Goal: Information Seeking & Learning: Learn about a topic

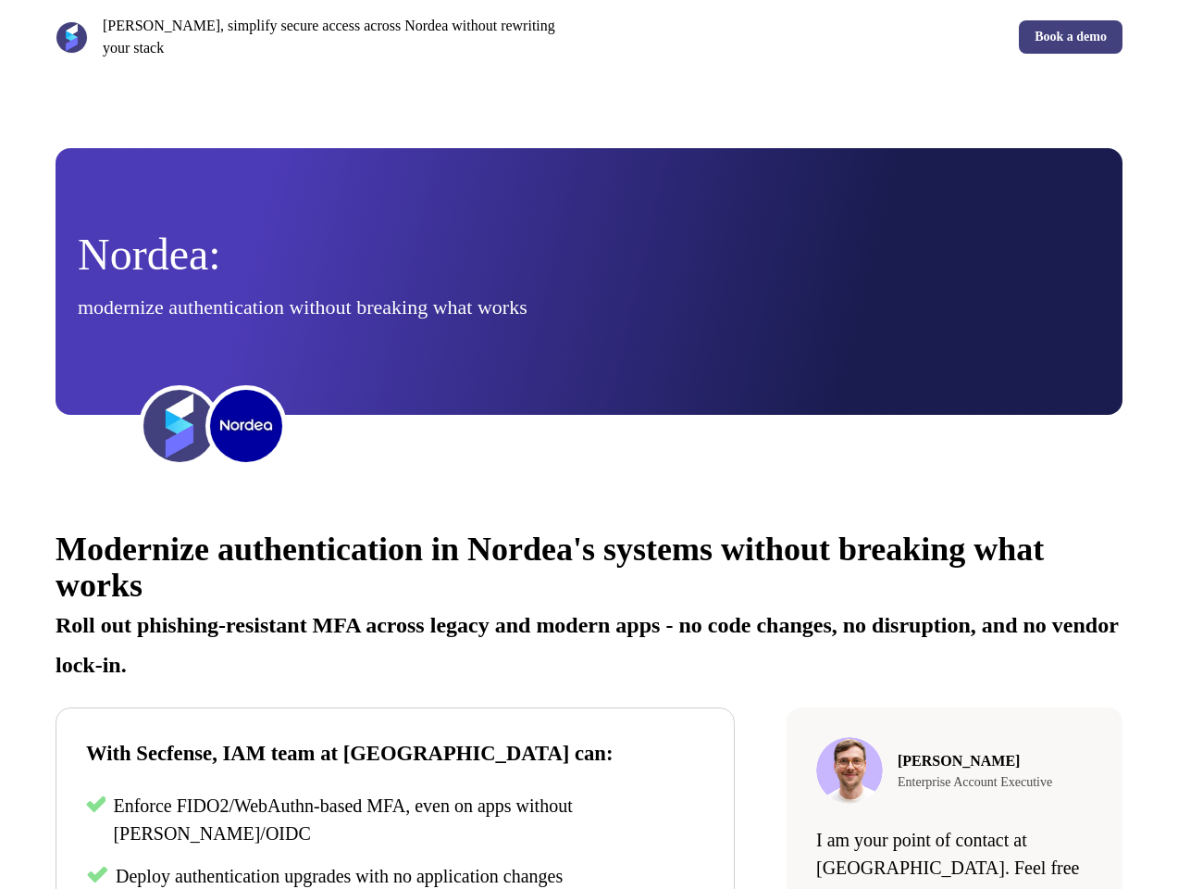
click at [589, 37] on div "[PERSON_NAME], simplify secure access across Nordea without rewriting your stac…" at bounding box center [589, 37] width 1178 height 74
click at [318, 37] on p "[PERSON_NAME], simplify secure access across Nordea without rewriting your stack" at bounding box center [342, 37] width 479 height 44
click at [860, 37] on div "Book a demo" at bounding box center [860, 36] width 527 height 33
click at [589, 281] on div "Nordea: modernize authentication without breaking what works" at bounding box center [589, 281] width 1023 height 97
click at [180, 426] on img at bounding box center [180, 426] width 74 height 74
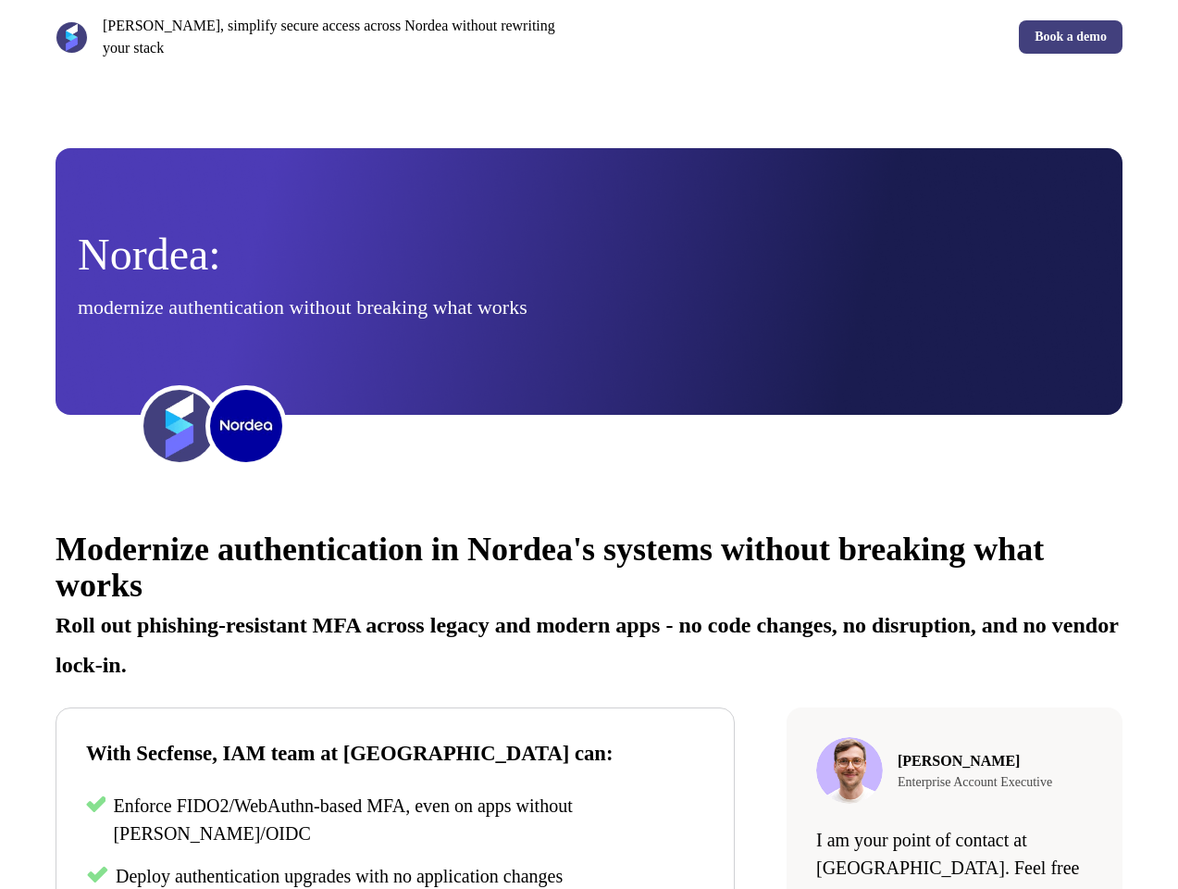
click at [246, 426] on img at bounding box center [246, 426] width 74 height 74
click at [589, 696] on div "Modernize authentication in Nordea's systems without breaking what works Roll o…" at bounding box center [589, 837] width 1178 height 666
click at [589, 603] on p "Roll out phishing-resistant MFA across legacy and modern apps - no code changes…" at bounding box center [589, 638] width 1067 height 80
click at [395, 821] on p "Enforce FIDO2/WebAuthn-based MFA, even on apps without [PERSON_NAME]/OIDC" at bounding box center [408, 819] width 591 height 56
click at [395, 876] on span "Deploy authentication upgrades with no application changes" at bounding box center [339, 875] width 447 height 20
